Goal: Check status: Check status

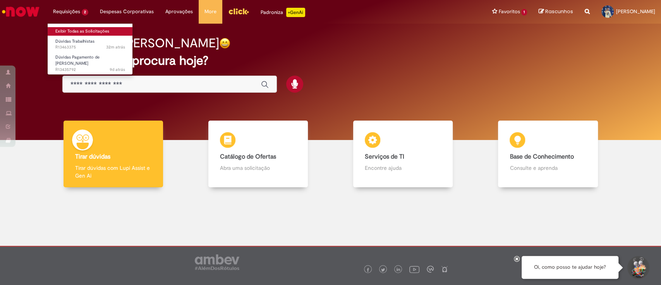
click at [86, 34] on link "Exibir Todas as Solicitações" at bounding box center [90, 31] width 85 height 9
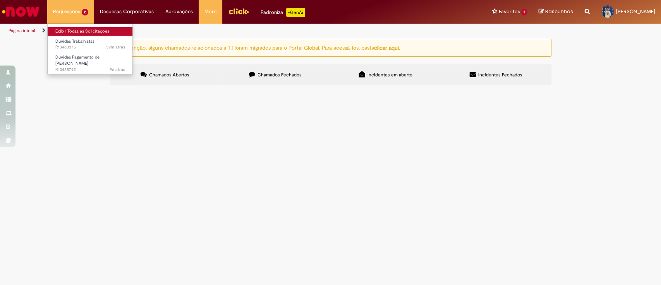
click at [87, 33] on link "Exibir Todas as Solicitações" at bounding box center [90, 31] width 85 height 9
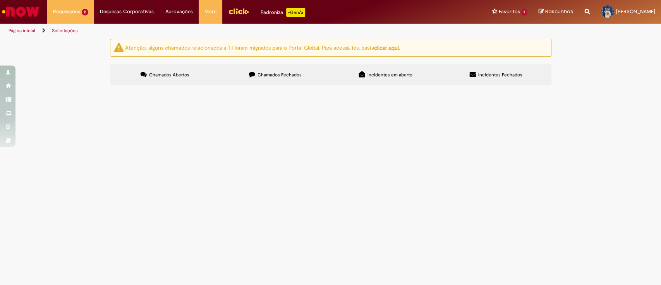
click at [289, 76] on span "Chamados Fechados" at bounding box center [279, 75] width 44 height 6
click at [189, 76] on label "Chamados Abertos" at bounding box center [165, 74] width 110 height 21
click at [285, 76] on span "Chamados Fechados" at bounding box center [279, 75] width 44 height 6
click at [212, 74] on label "Chamados Abertos" at bounding box center [165, 74] width 110 height 21
click at [235, 14] on img "Menu Cabeçalho" at bounding box center [238, 11] width 21 height 12
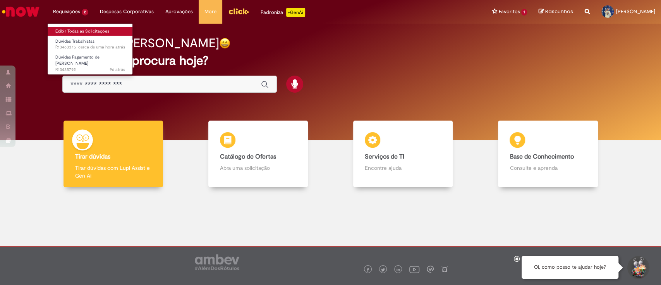
click at [91, 29] on link "Exibir Todas as Solicitações" at bounding box center [90, 31] width 85 height 9
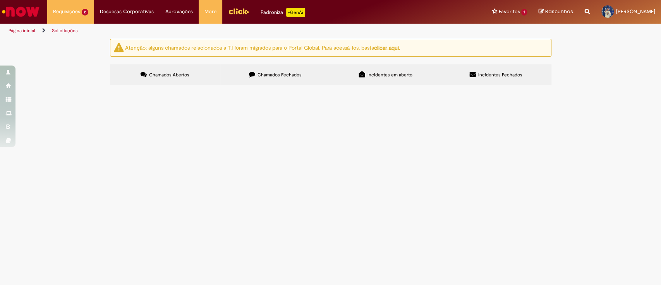
click at [287, 79] on label "Chamados Fechados" at bounding box center [275, 74] width 110 height 21
click at [381, 82] on label "Incidentes em aberto" at bounding box center [386, 74] width 110 height 21
click at [163, 74] on span "Chamados Abertos" at bounding box center [169, 75] width 40 height 6
